Goal: Task Accomplishment & Management: Manage account settings

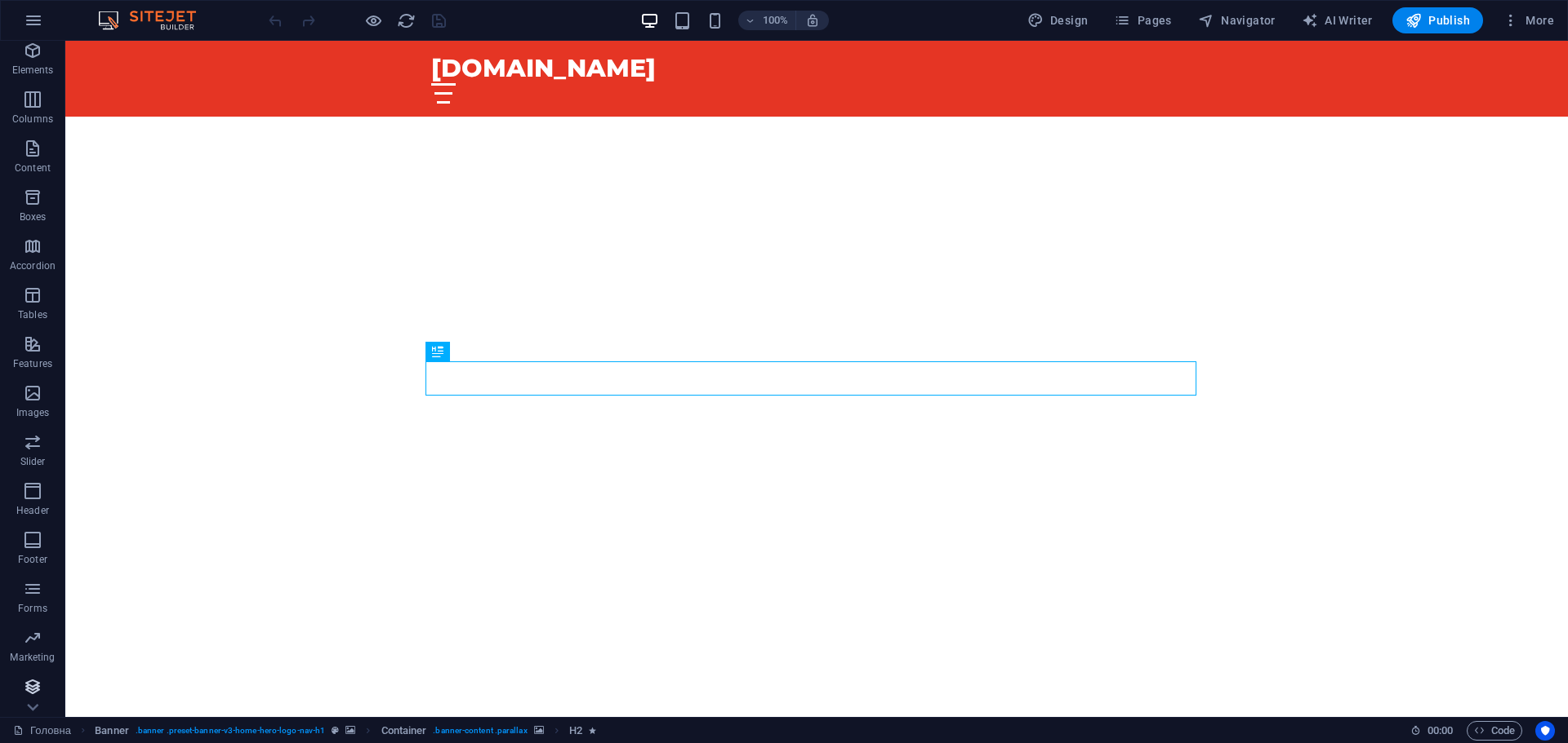
scroll to position [9, 0]
click at [36, 687] on icon "button" at bounding box center [32, 684] width 20 height 20
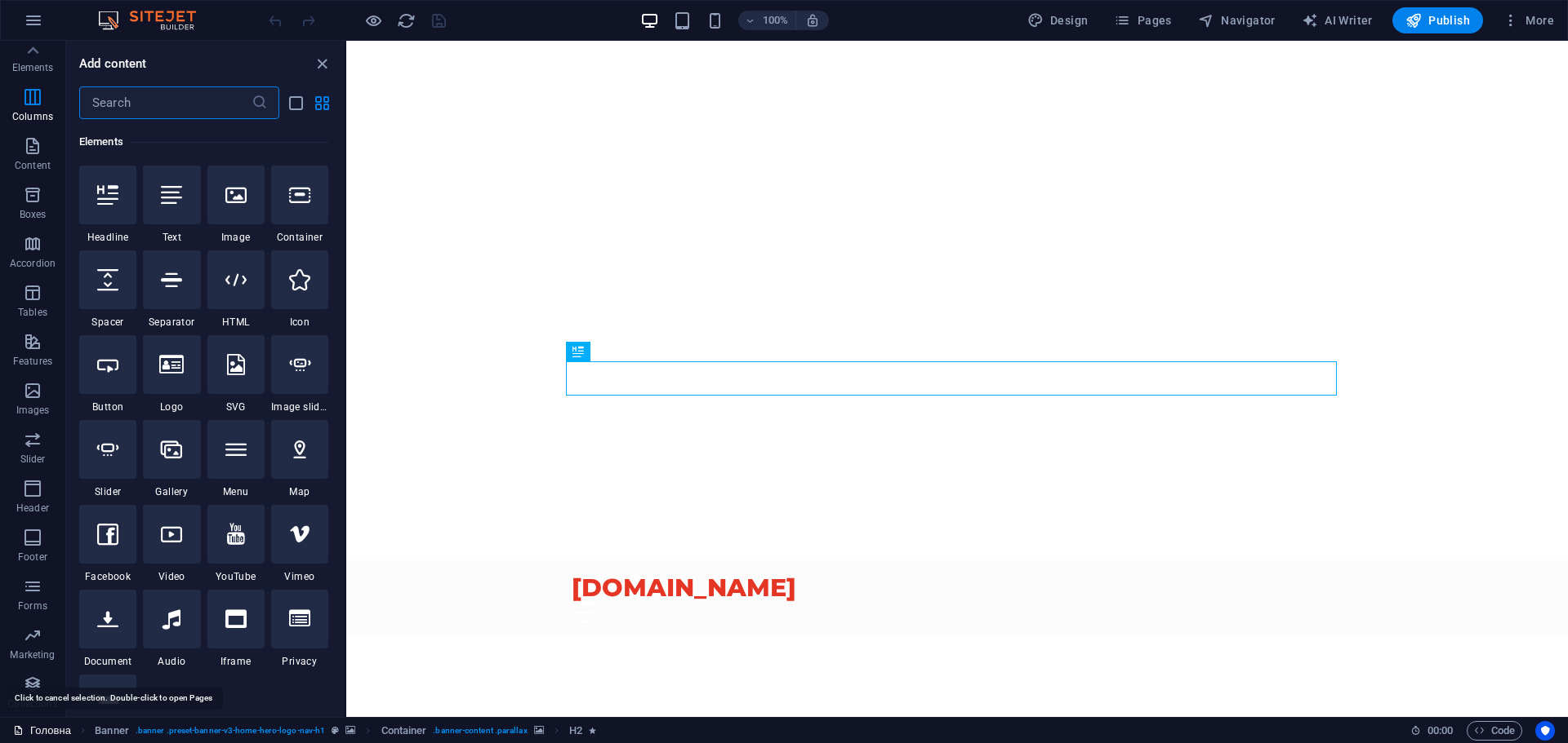
scroll to position [14765, 0]
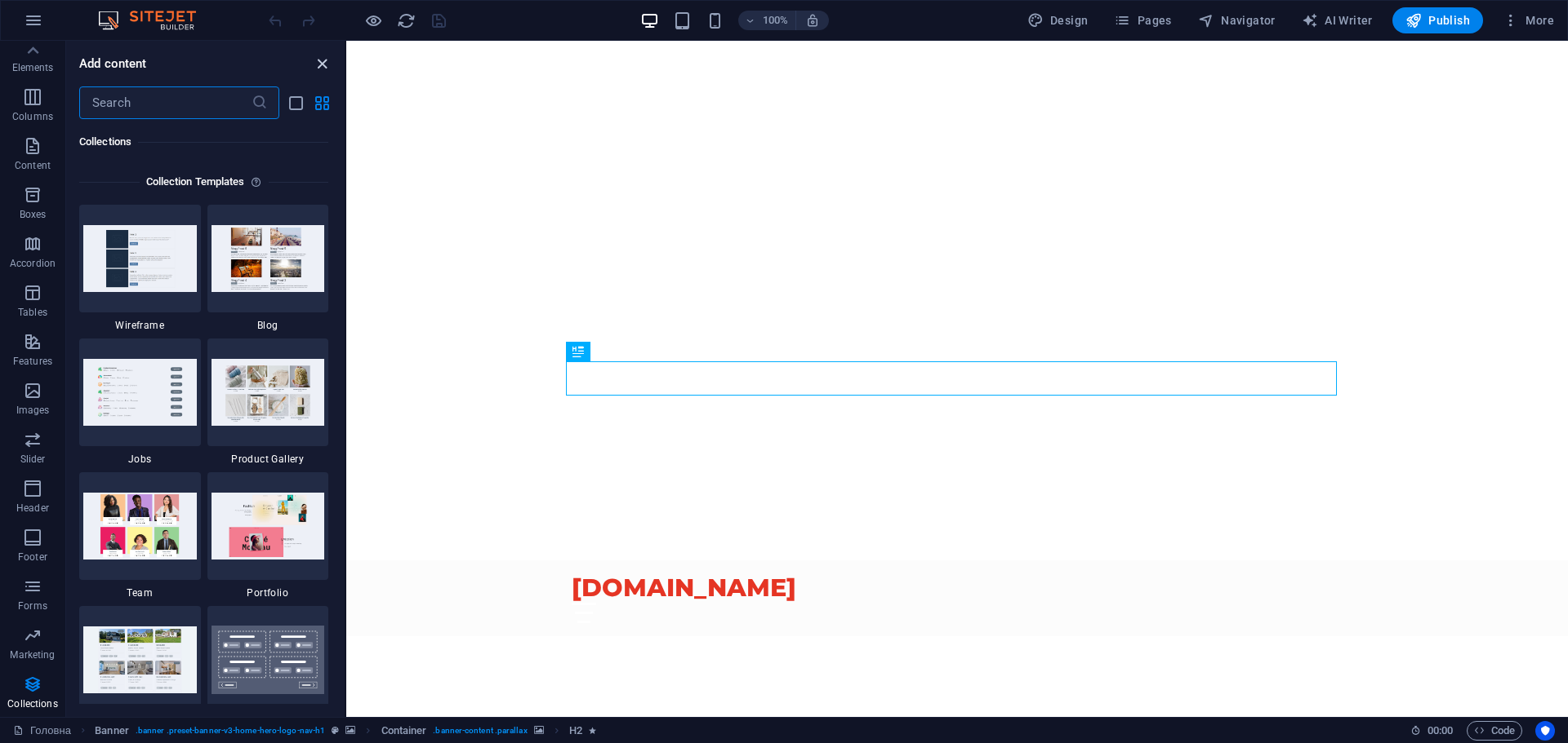
click at [322, 69] on icon "close panel" at bounding box center [322, 64] width 19 height 19
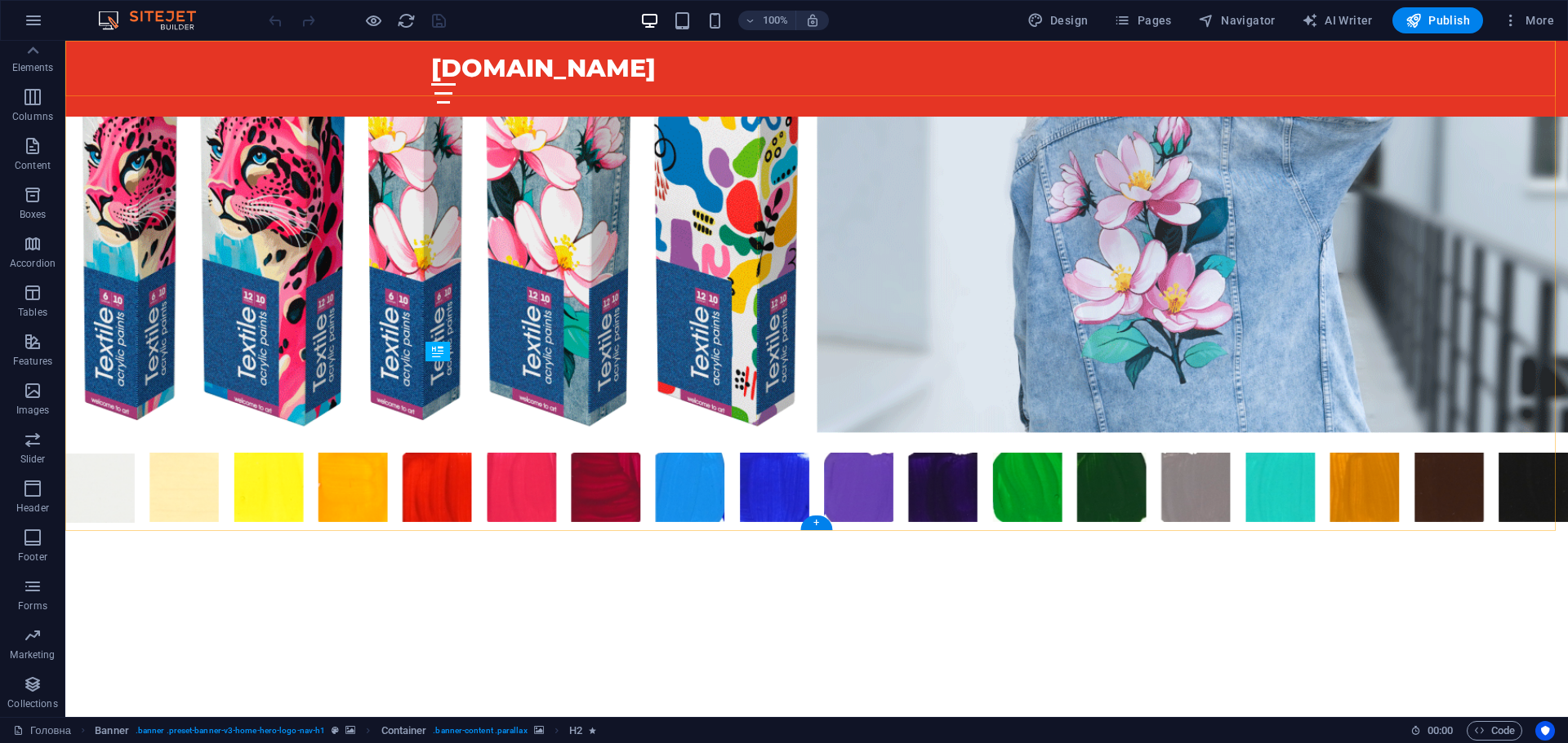
scroll to position [4110, 0]
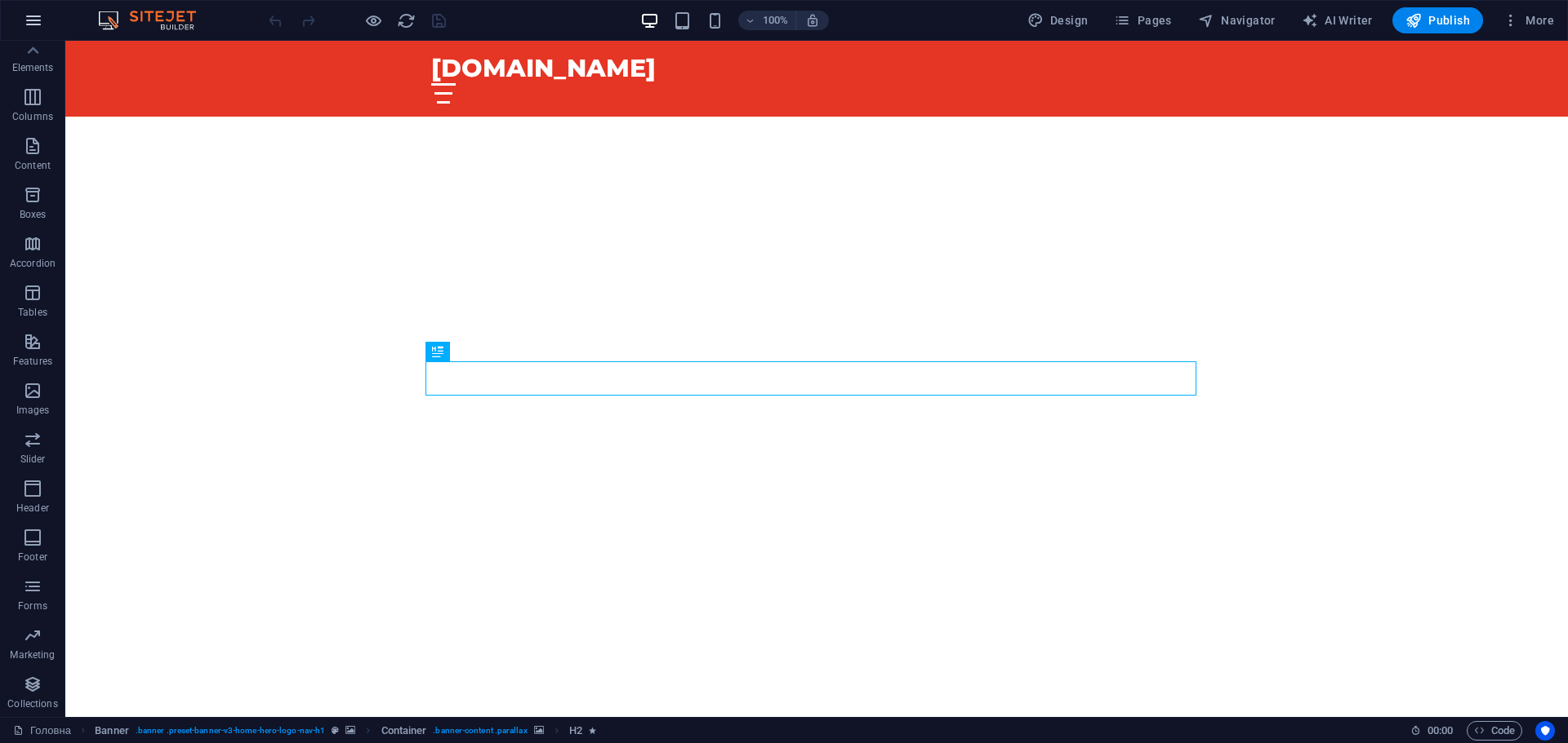
click at [41, 20] on icon "button" at bounding box center [33, 21] width 20 height 20
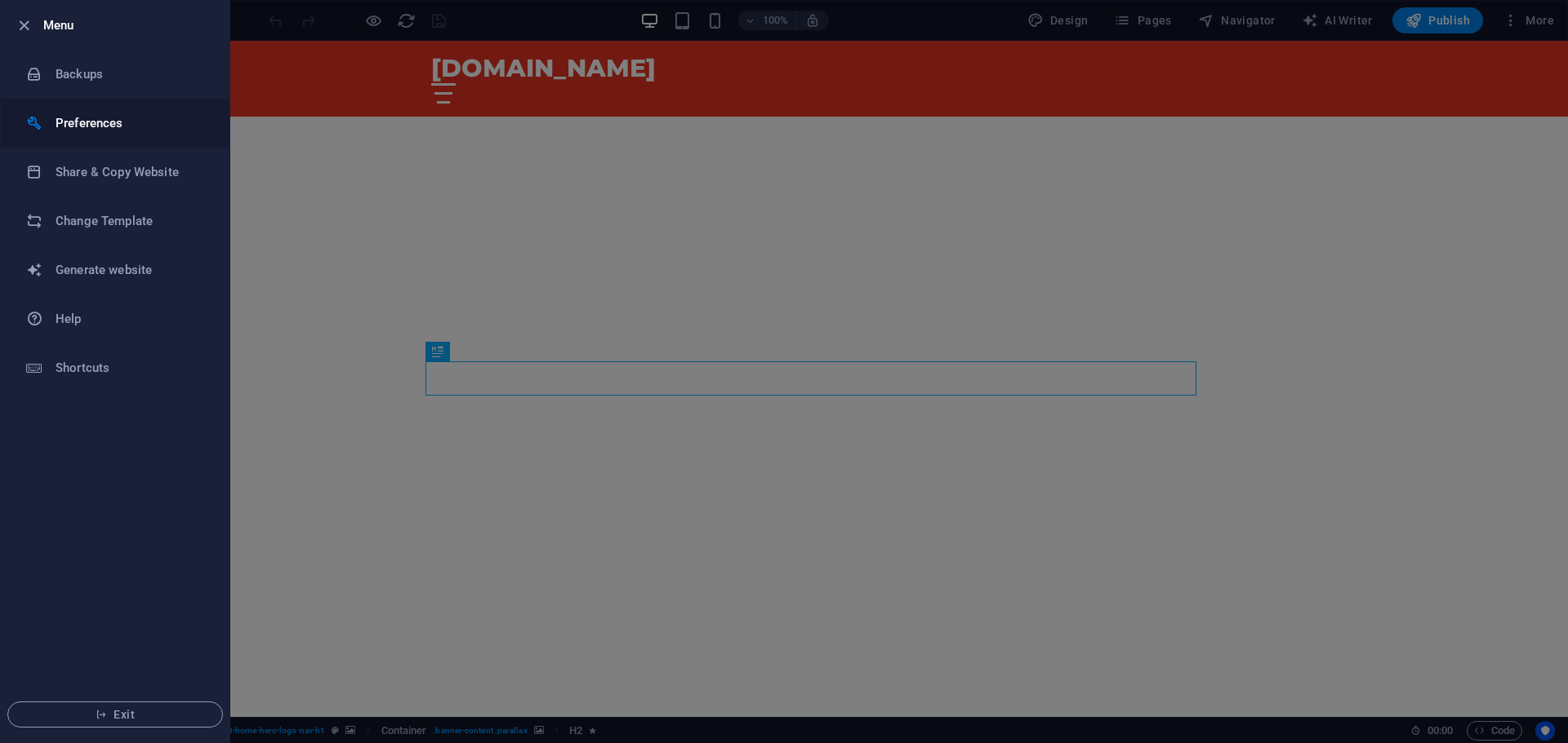
click at [78, 127] on h6 "Preferences" at bounding box center [131, 123] width 151 height 20
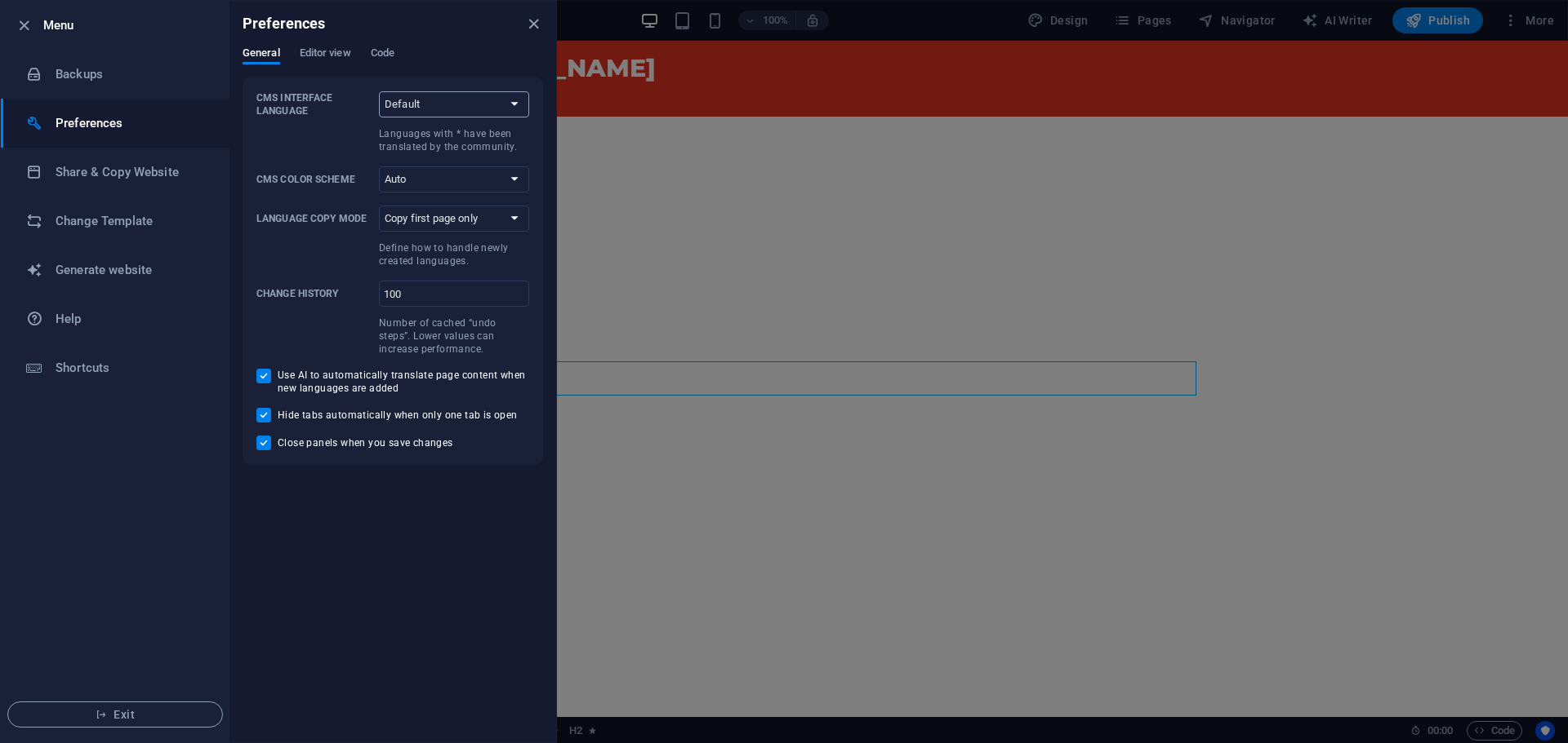
click at [423, 105] on select "Default Deutsch English Español Suomi* Français Magyar Italiano Nederlands Pols…" at bounding box center [454, 104] width 151 height 26
select select "ru"
click at [379, 91] on select "Default Deutsch English Español Suomi* Français Magyar Italiano Nederlands Pols…" at bounding box center [454, 104] width 151 height 26
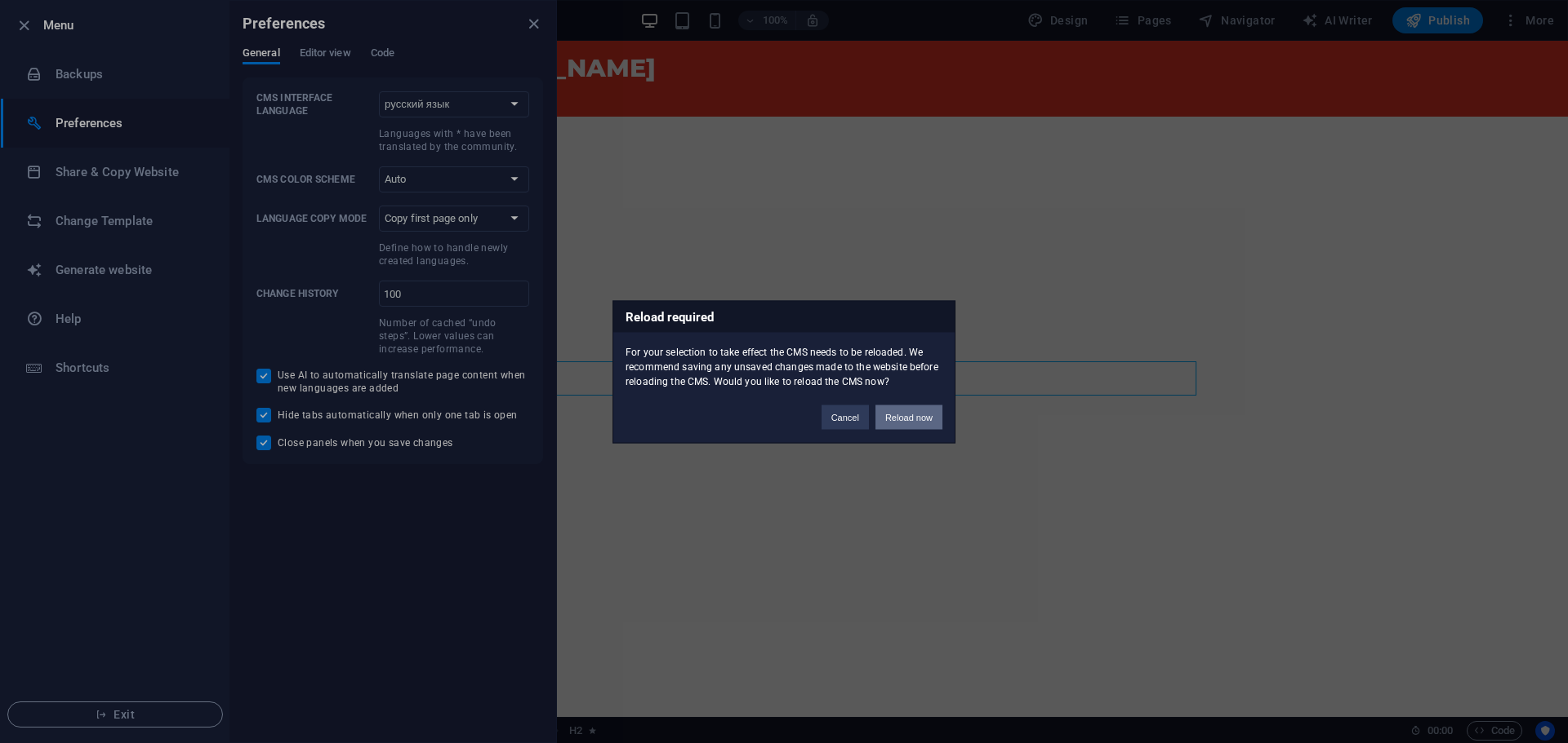
click at [912, 417] on button "Reload now" at bounding box center [909, 416] width 67 height 24
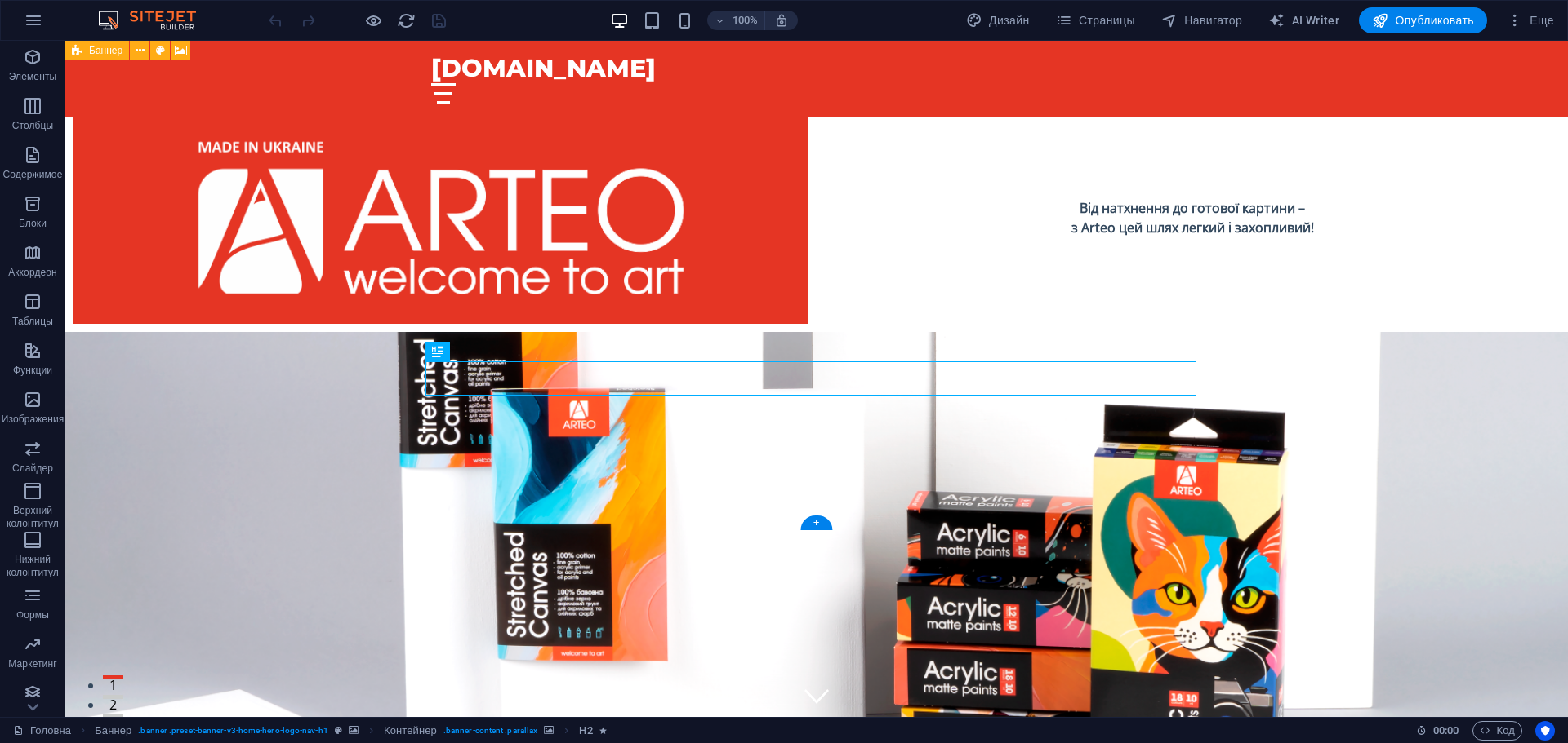
scroll to position [4110, 0]
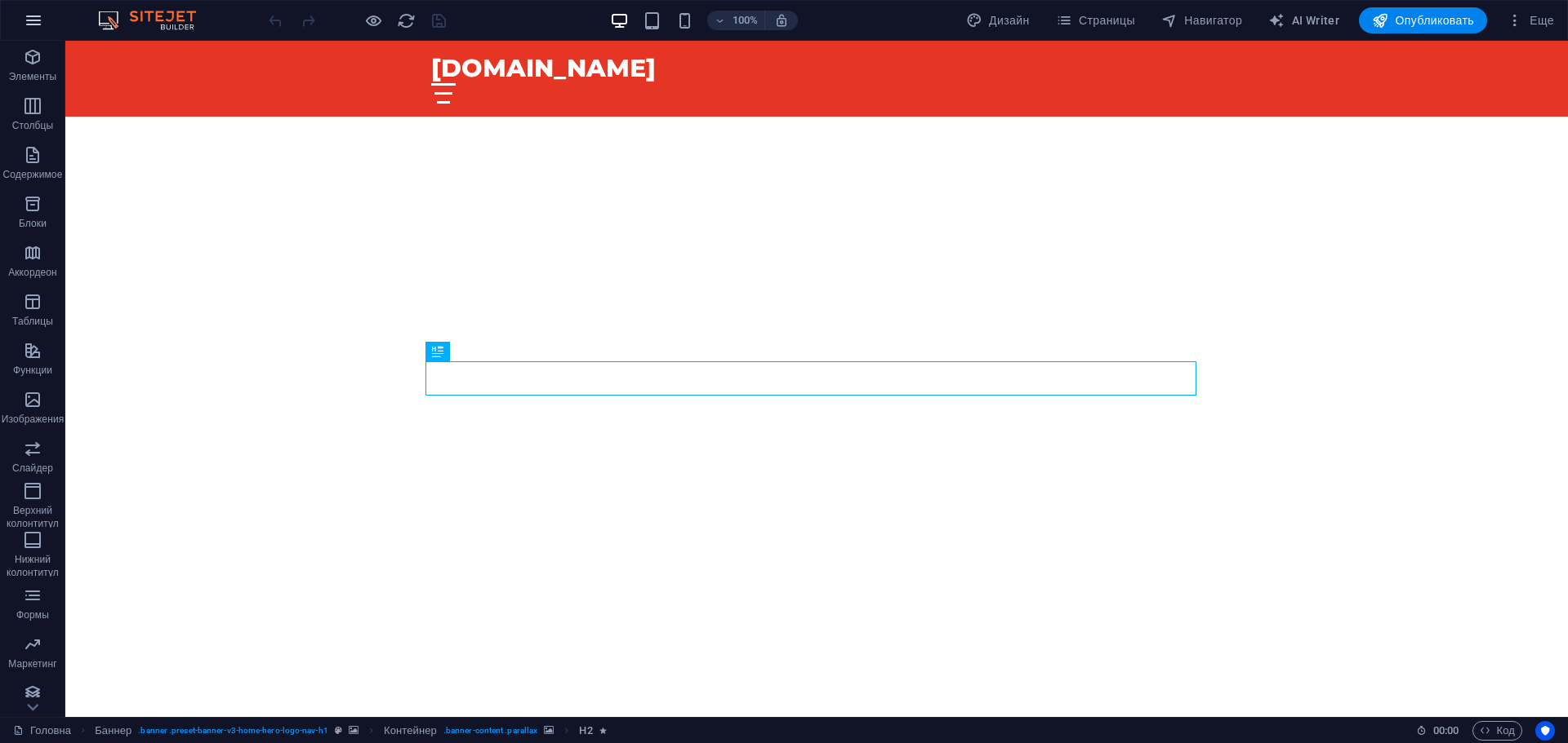
click at [29, 20] on icon "button" at bounding box center [33, 21] width 20 height 20
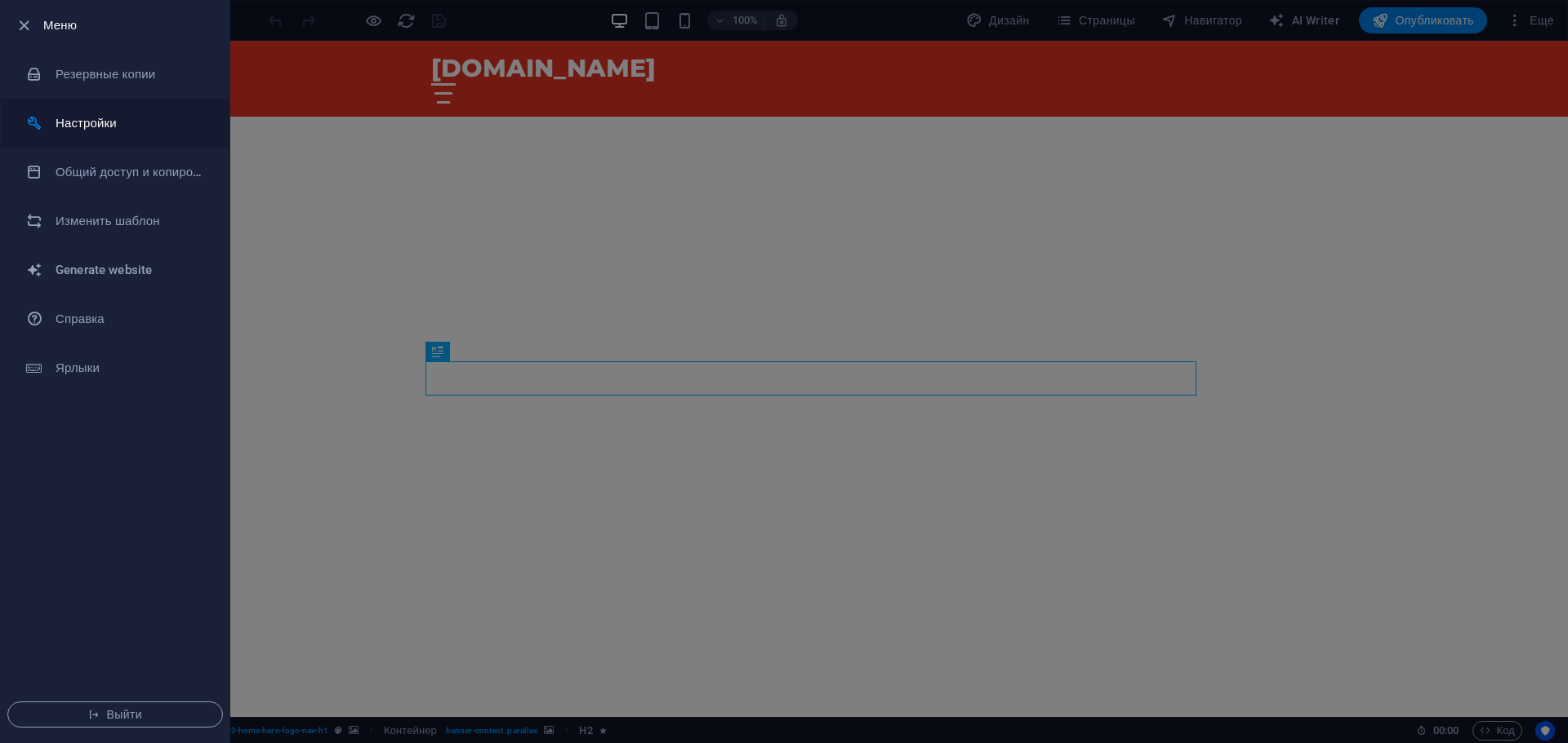
click at [114, 140] on li "Настройки" at bounding box center [115, 123] width 229 height 49
select select "ru"
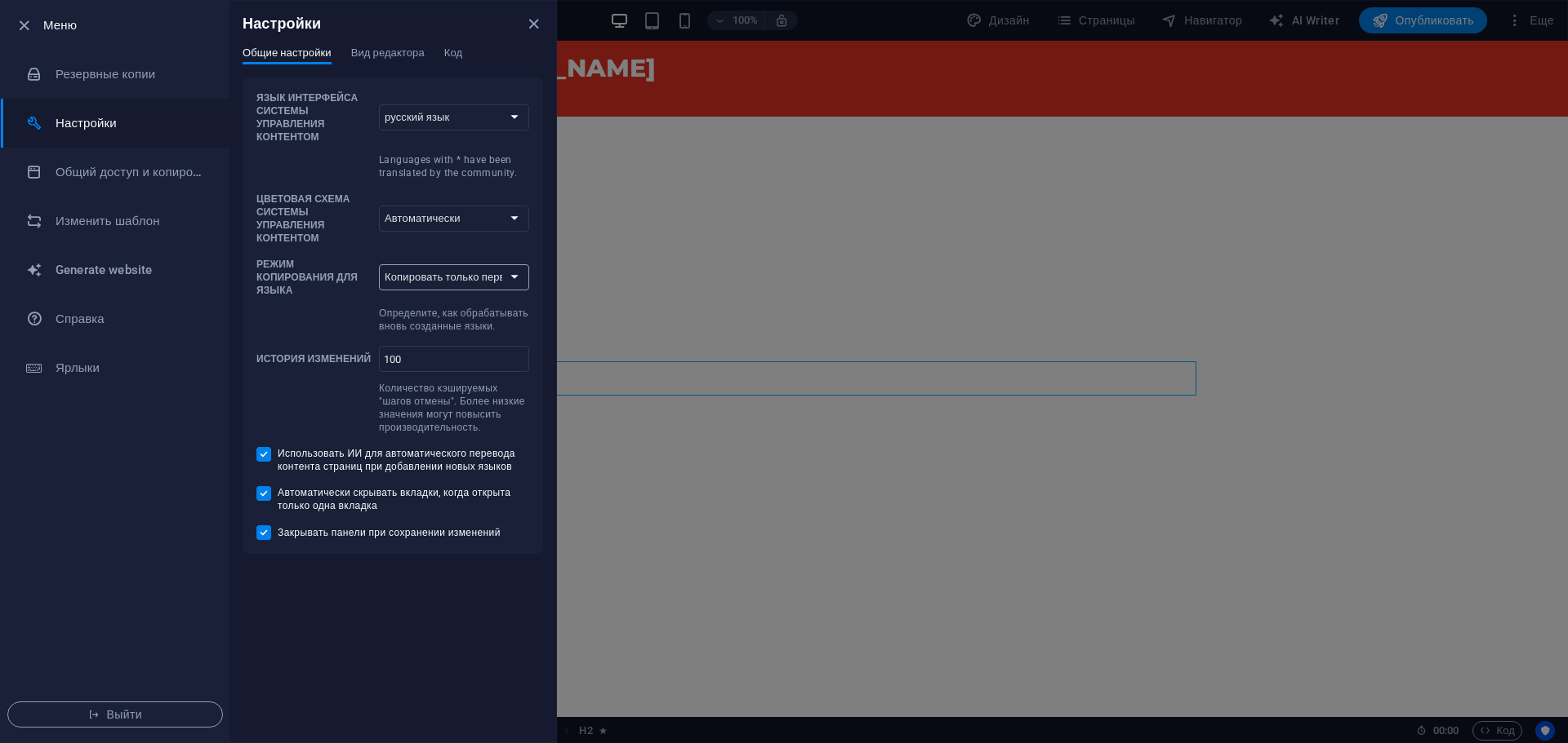
click at [451, 264] on select "Копировать только первую страницу Копировать все страницы" at bounding box center [454, 277] width 151 height 26
click at [482, 105] on select "По умолчанию Deutsch English Español Suomi* Français Magyar Italiano Nederlands…" at bounding box center [454, 117] width 151 height 26
click at [483, 105] on select "По умолчанию Deutsch English Español Suomi* Français Magyar Italiano Nederlands…" at bounding box center [454, 117] width 151 height 26
click at [467, 107] on select "По умолчанию Deutsch English Español Suomi* Français Magyar Italiano Nederlands…" at bounding box center [454, 117] width 151 height 26
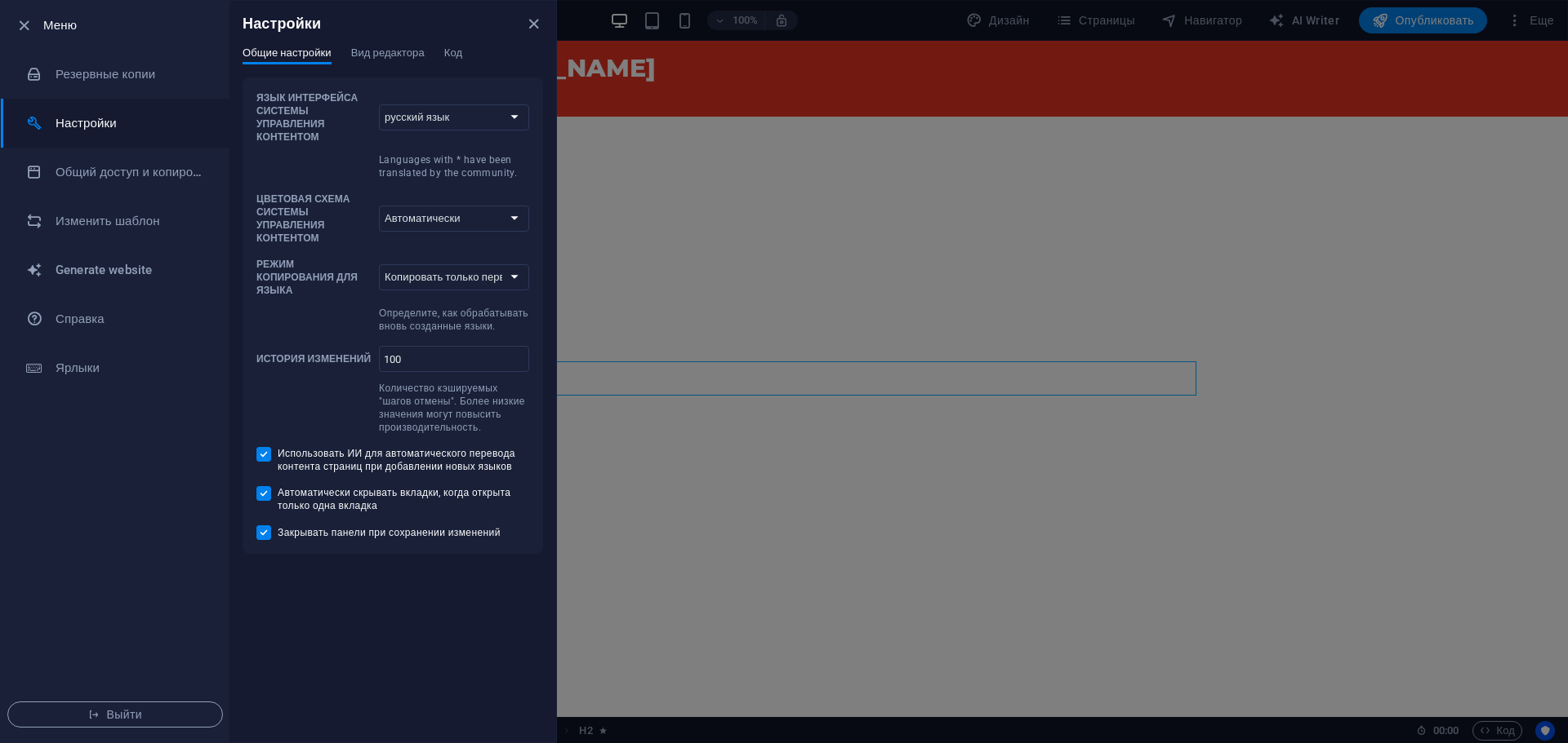
click at [309, 662] on div "Настройки Общие настройки Вид редактора Код Язык интерфейса системы управления …" at bounding box center [393, 372] width 327 height 742
click at [532, 18] on icon "close" at bounding box center [533, 23] width 19 height 19
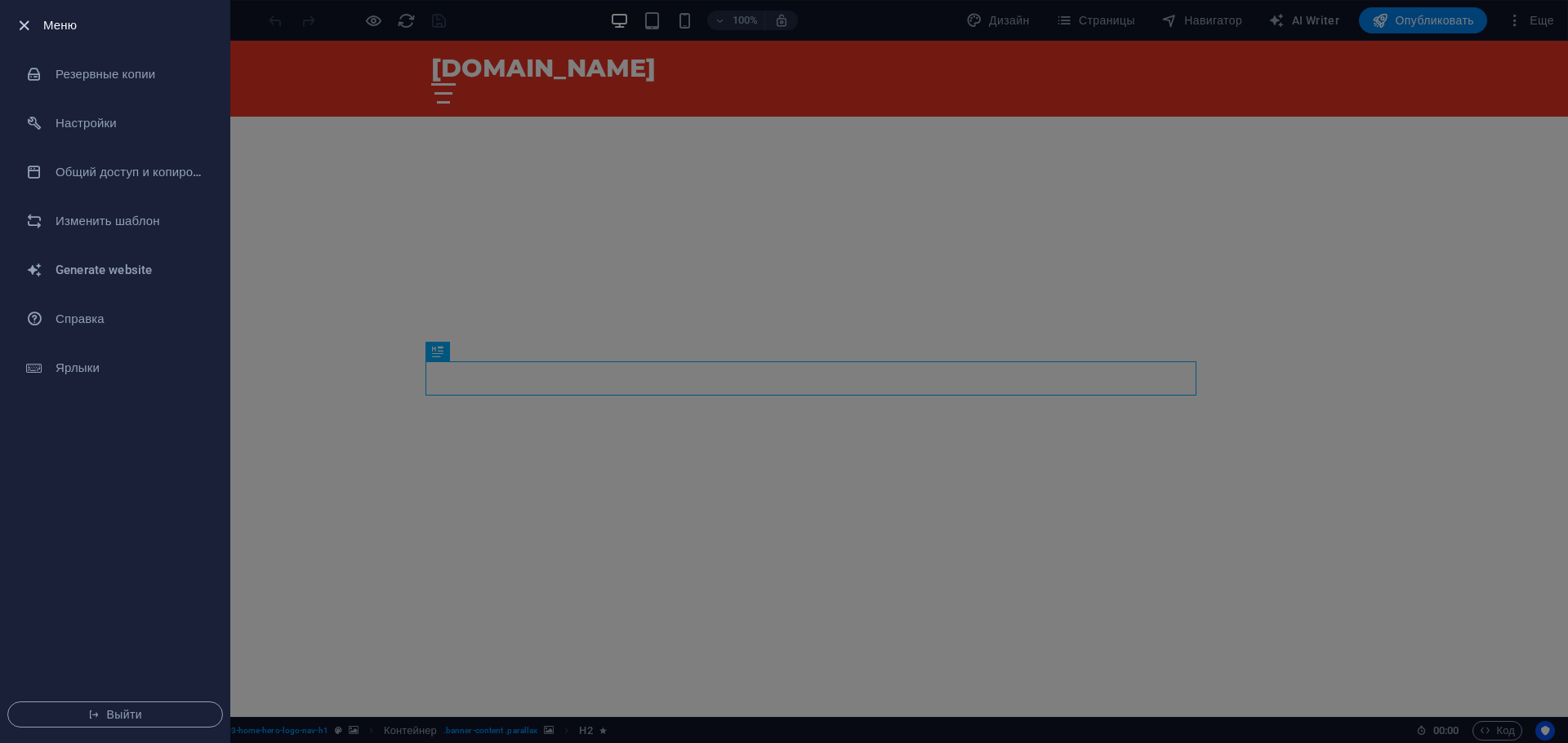
click at [22, 23] on icon "button" at bounding box center [23, 25] width 19 height 19
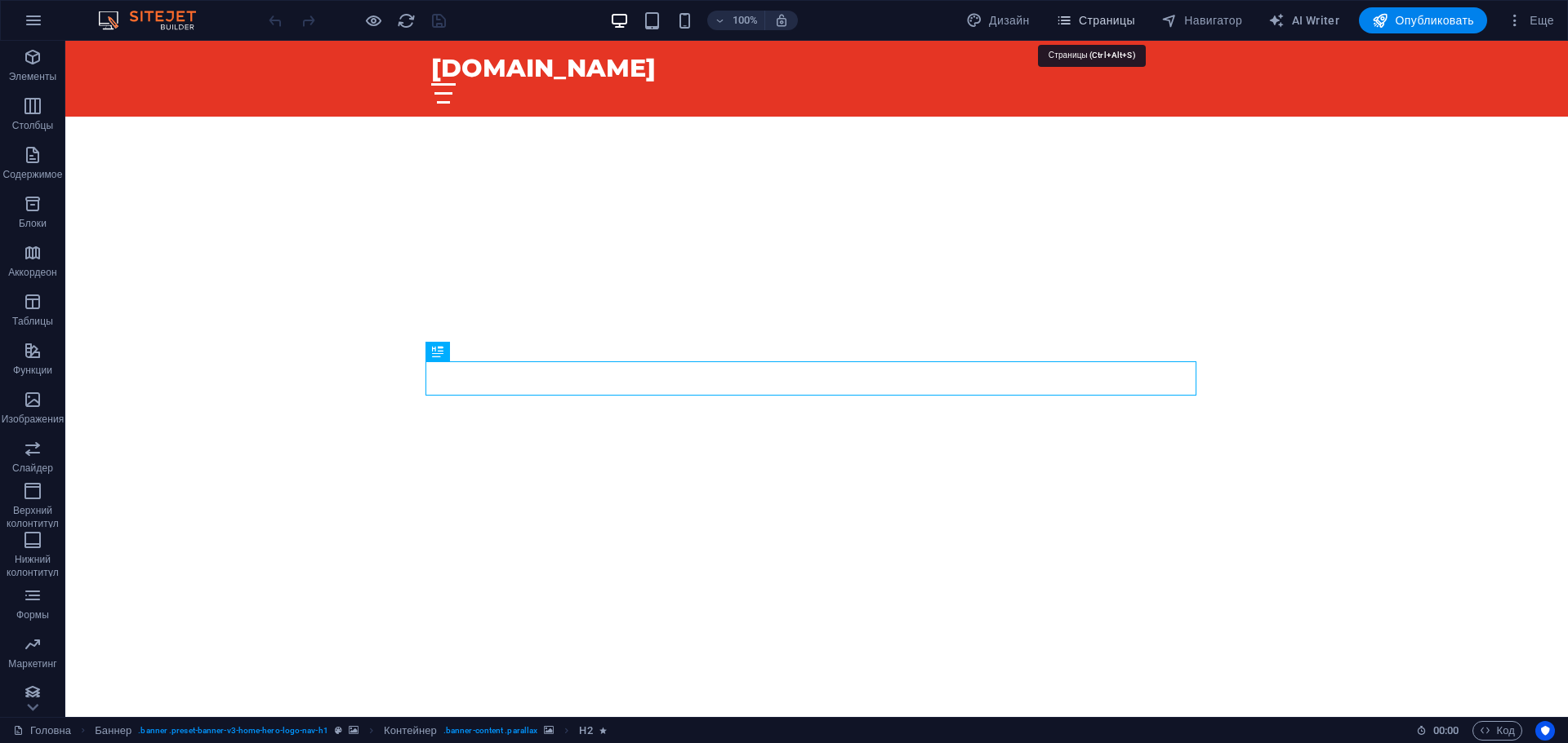
click at [1099, 20] on span "Страницы" at bounding box center [1095, 21] width 79 height 17
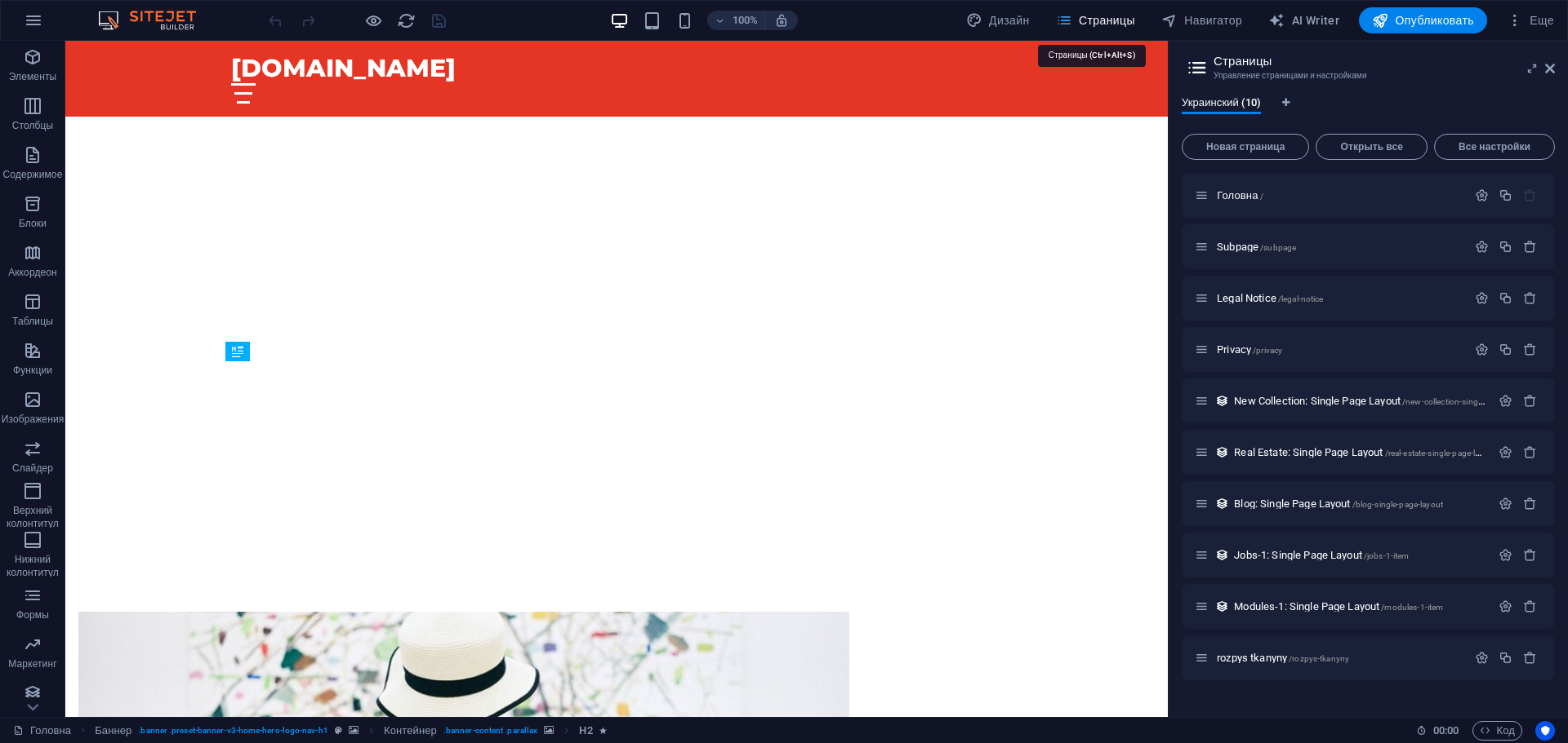
scroll to position [3164, 0]
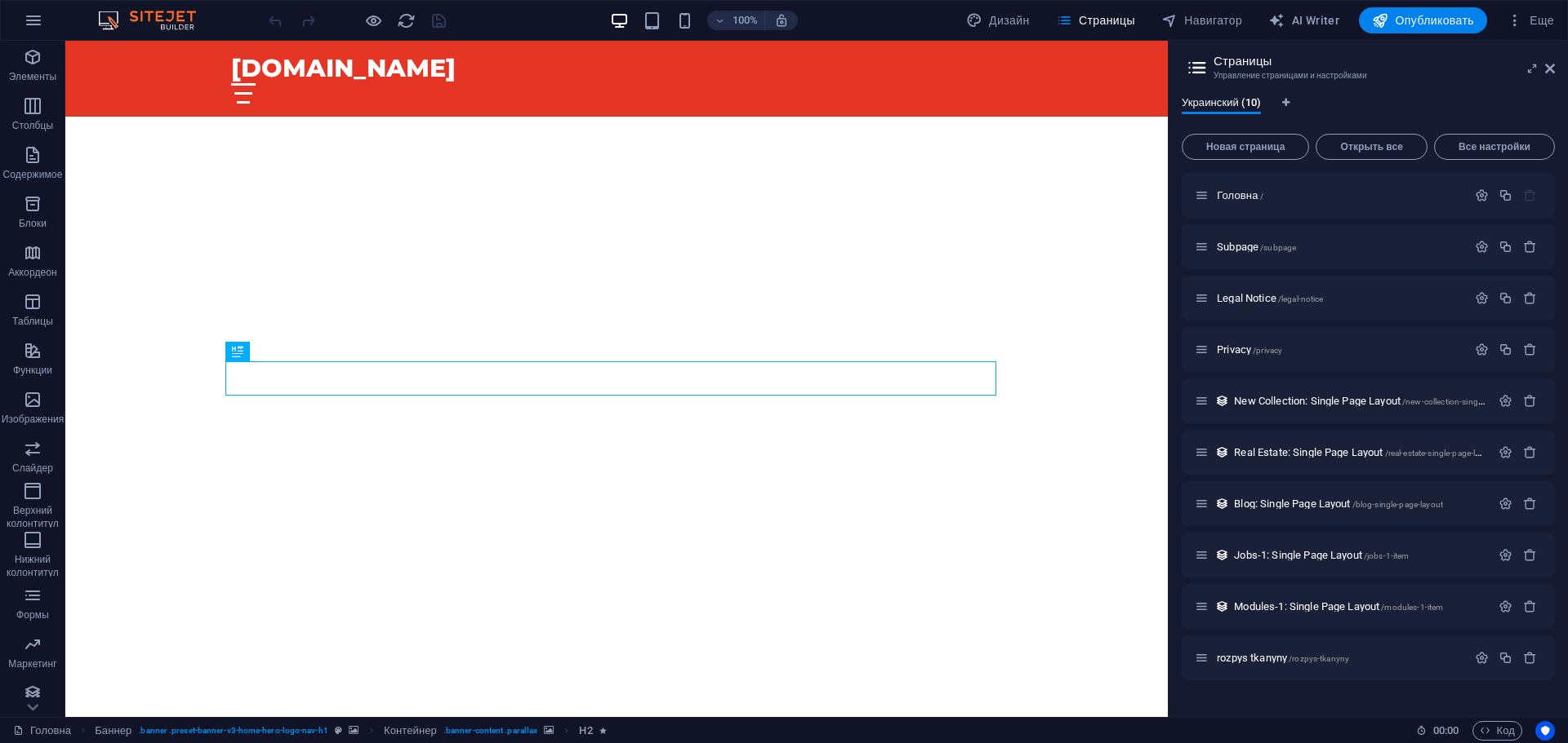
click at [1556, 66] on aside "Страницы Управление страницами и настройками Украинский (10) Новая страница Отк…" at bounding box center [1367, 379] width 400 height 677
click at [1550, 66] on icon at bounding box center [1549, 67] width 10 height 13
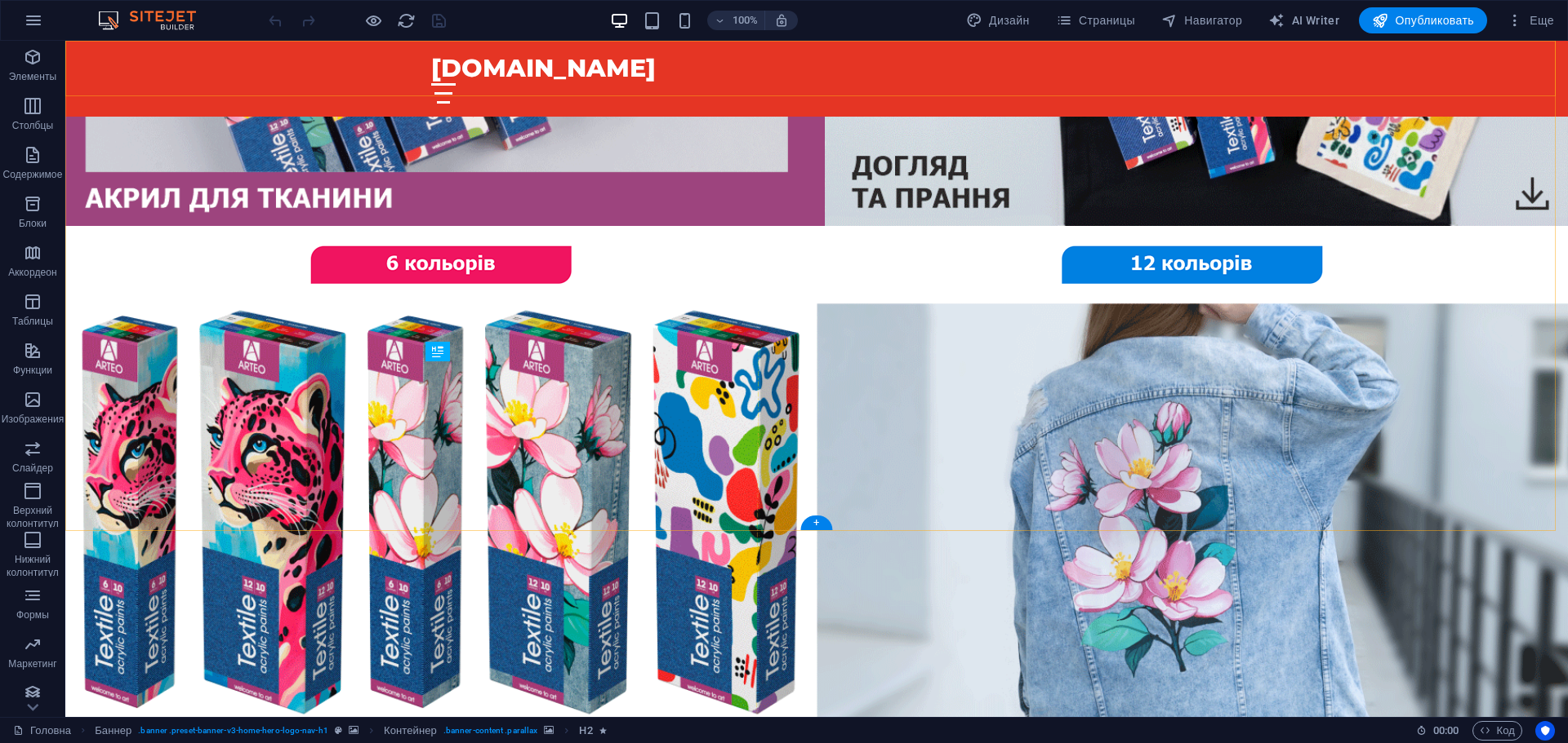
scroll to position [4110, 0]
